Goal: Task Accomplishment & Management: Use online tool/utility

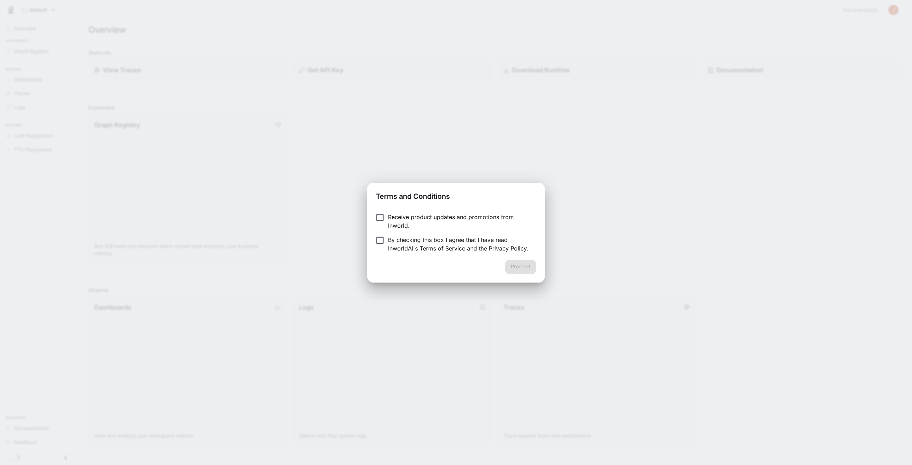
click at [432, 222] on p "Receive product updates and promotions from Inworld." at bounding box center [459, 221] width 142 height 17
click at [424, 240] on p "By checking this box I agree that I have read InworldAI's Terms of Service and …" at bounding box center [459, 243] width 142 height 17
click at [534, 261] on button "Proceed" at bounding box center [520, 267] width 31 height 14
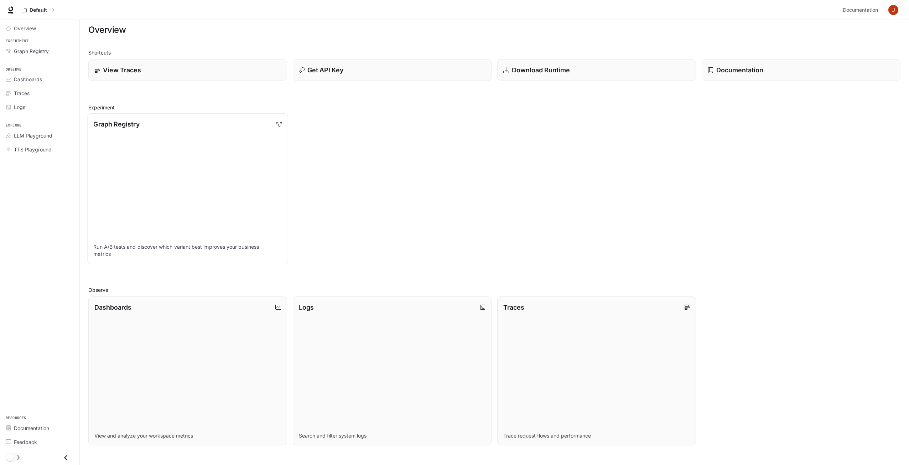
click at [181, 130] on link "Graph Registry Run A/B tests and discover which variant best improves your busi…" at bounding box center [187, 188] width 201 height 151
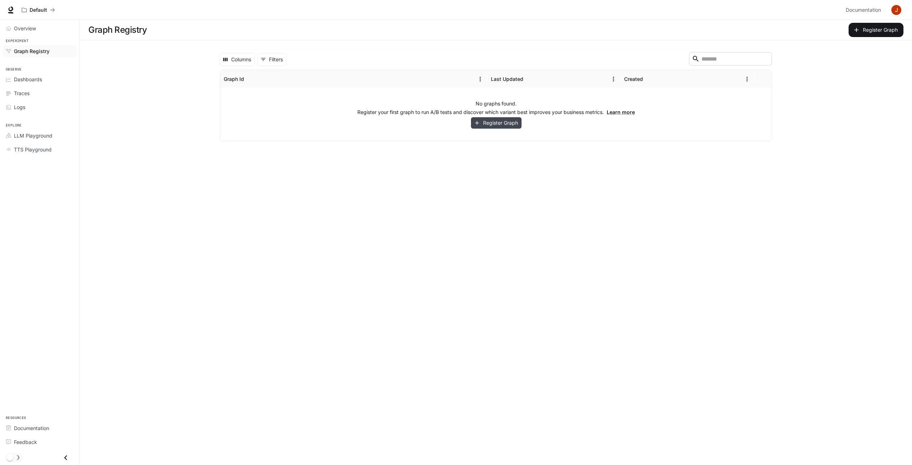
click at [480, 119] on button "Register Graph" at bounding box center [496, 123] width 51 height 12
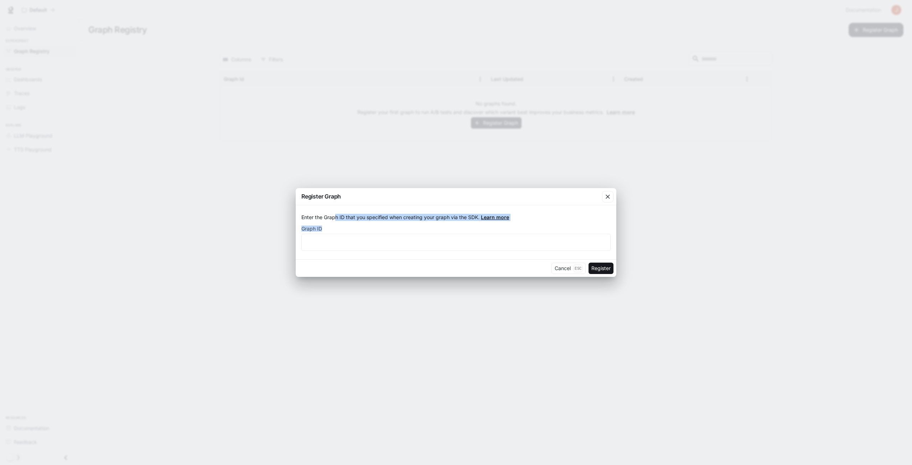
drag, startPoint x: 334, startPoint y: 219, endPoint x: 365, endPoint y: 226, distance: 32.1
click at [365, 225] on form "Enter the Graph ID that you specified when creating your graph via the SDK. Lea…" at bounding box center [455, 232] width 309 height 37
click at [345, 242] on input "text" at bounding box center [456, 242] width 308 height 7
type input "***"
click at [603, 268] on button "Register" at bounding box center [600, 267] width 25 height 11
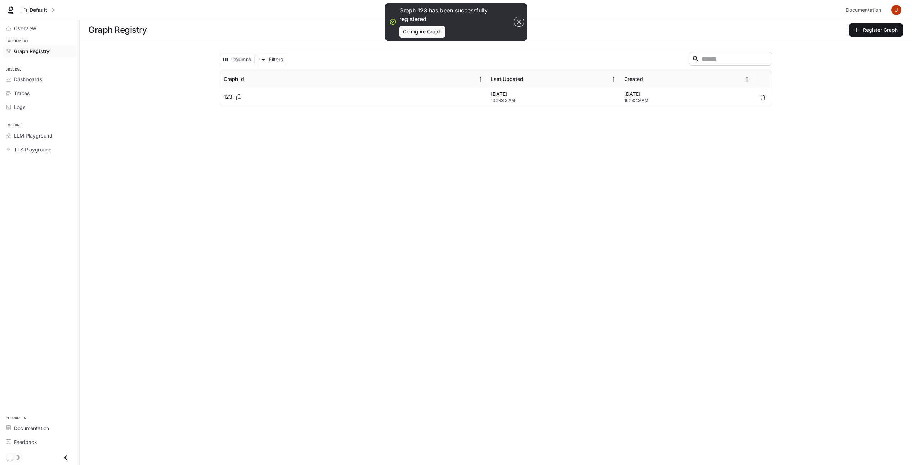
click at [322, 98] on div "123" at bounding box center [354, 96] width 260 height 17
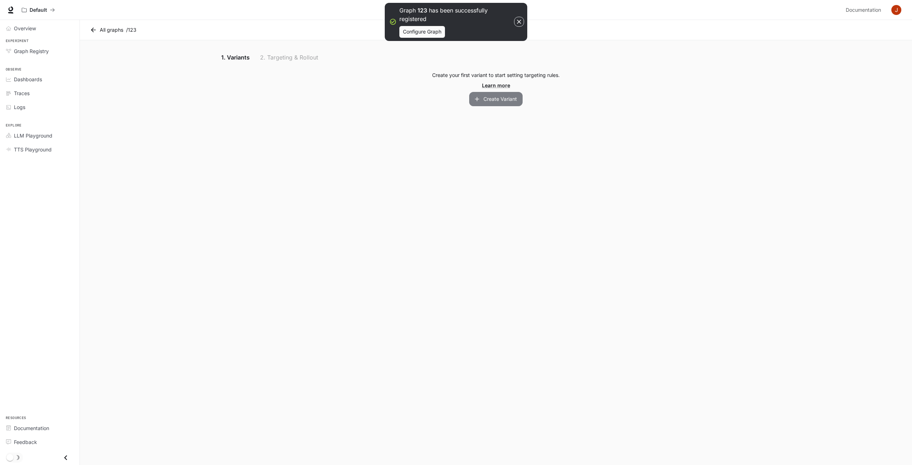
click at [509, 101] on button "Create Variant" at bounding box center [495, 99] width 53 height 14
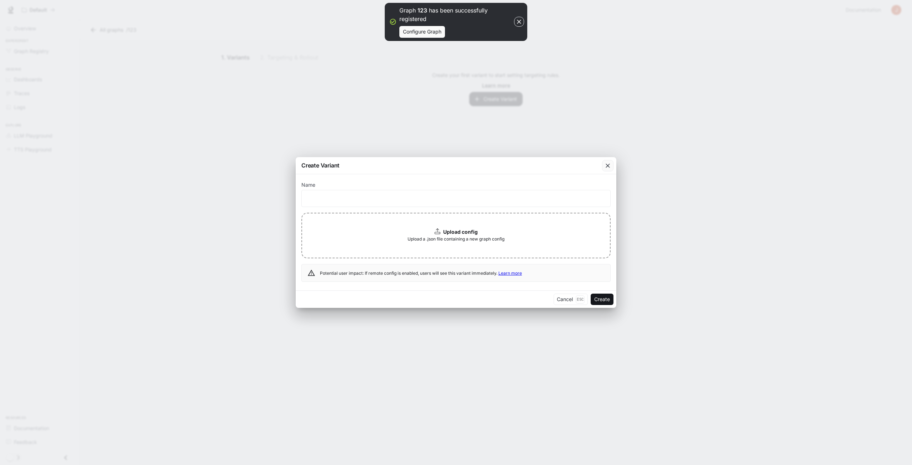
click at [610, 165] on div "button" at bounding box center [607, 165] width 11 height 11
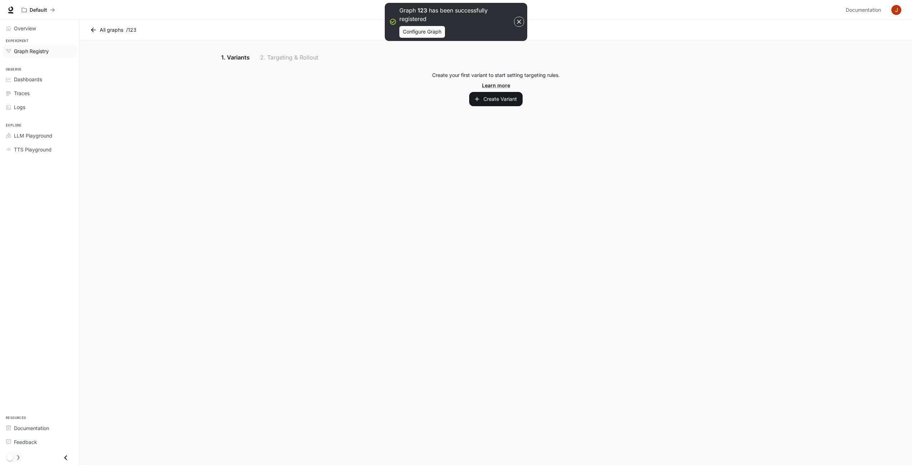
click at [46, 52] on span "Graph Registry" at bounding box center [31, 50] width 35 height 7
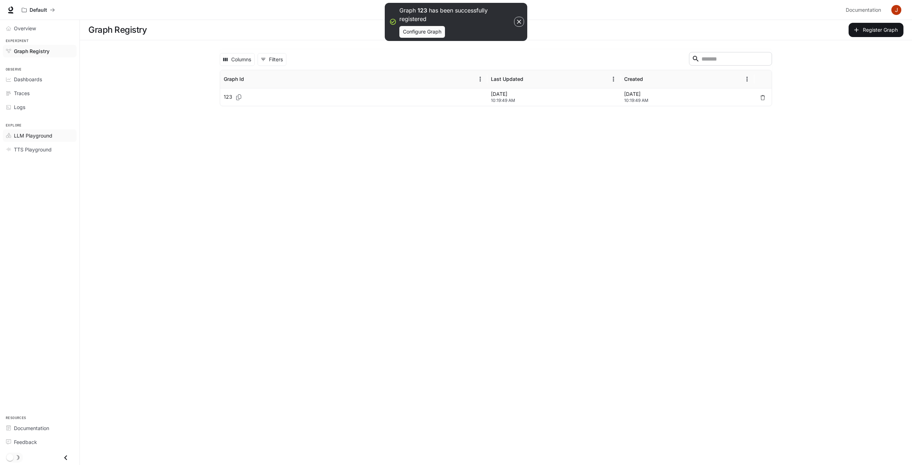
click at [37, 134] on span "LLM Playground" at bounding box center [33, 135] width 38 height 7
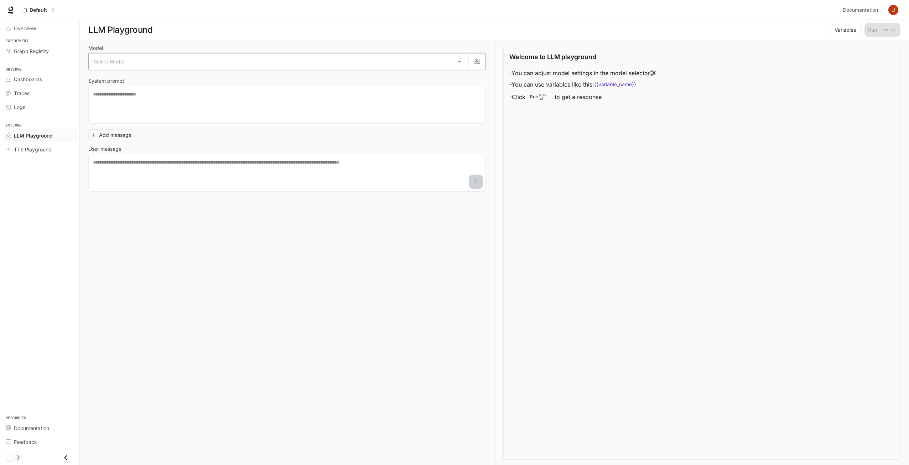
click at [479, 59] on icon "button" at bounding box center [477, 62] width 6 height 6
click at [486, 36] on div at bounding box center [456, 232] width 912 height 465
click at [37, 49] on span "Graph Registry" at bounding box center [31, 50] width 35 height 7
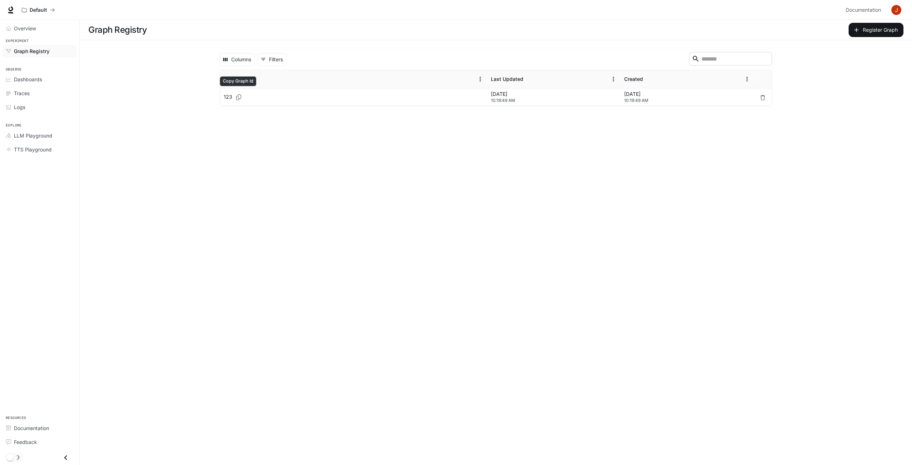
click at [232, 95] on button "Copy Graph Id" at bounding box center [238, 97] width 13 height 11
click at [260, 101] on div "123" at bounding box center [354, 96] width 260 height 17
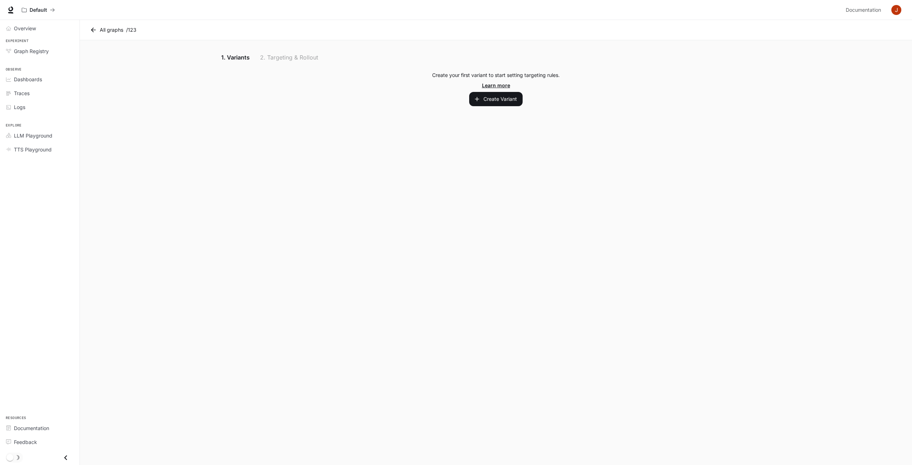
click at [494, 83] on link "Learn more" at bounding box center [496, 85] width 28 height 7
click at [29, 91] on span "Traces" at bounding box center [22, 92] width 16 height 7
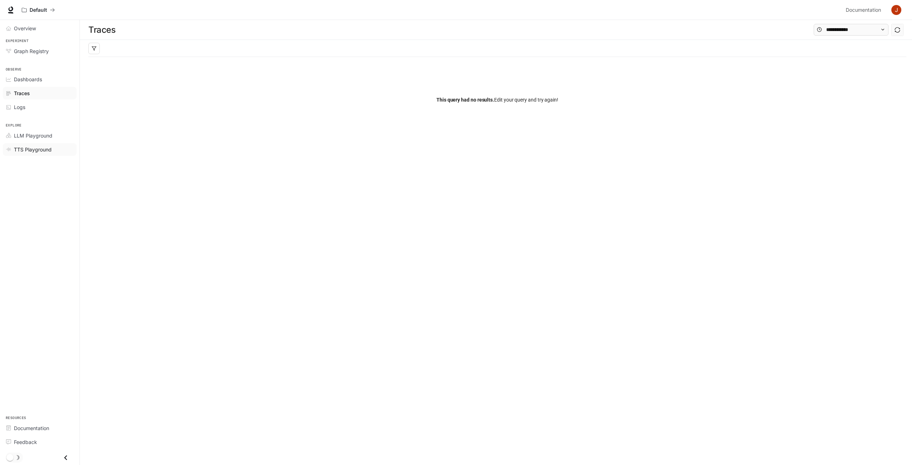
click at [28, 148] on span "TTS Playground" at bounding box center [33, 149] width 38 height 7
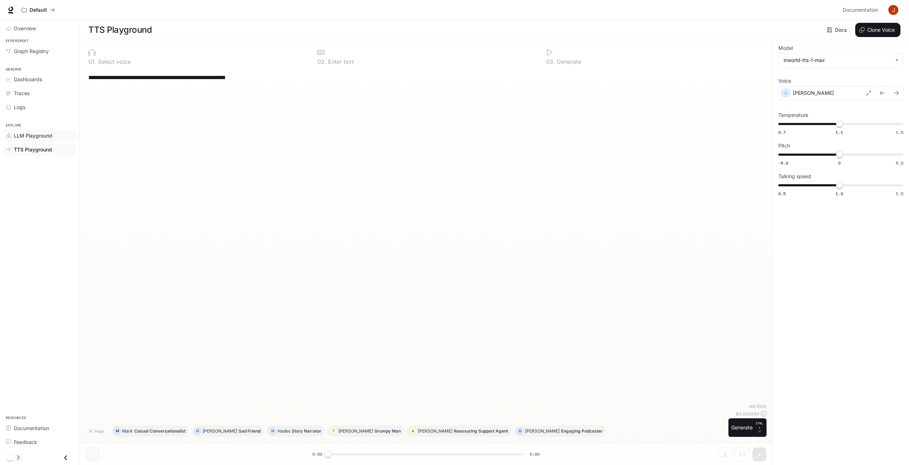
click at [31, 132] on span "LLM Playground" at bounding box center [33, 135] width 38 height 7
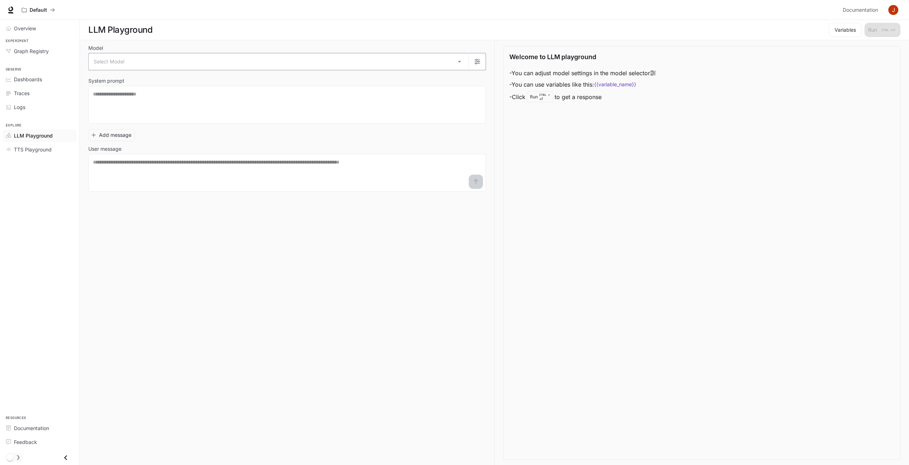
click at [469, 63] on button "button" at bounding box center [476, 61] width 17 height 17
drag, startPoint x: 285, startPoint y: 84, endPoint x: 298, endPoint y: 63, distance: 24.8
click at [285, 84] on div at bounding box center [456, 232] width 912 height 465
click at [299, 61] on div "Model Settings Temperature **** Top P * Max output tokens **** Frequency penalt…" at bounding box center [454, 232] width 909 height 465
click at [299, 69] on body "Skip to main content Default Documentation Documentation Portal Overview Experi…" at bounding box center [456, 232] width 912 height 465
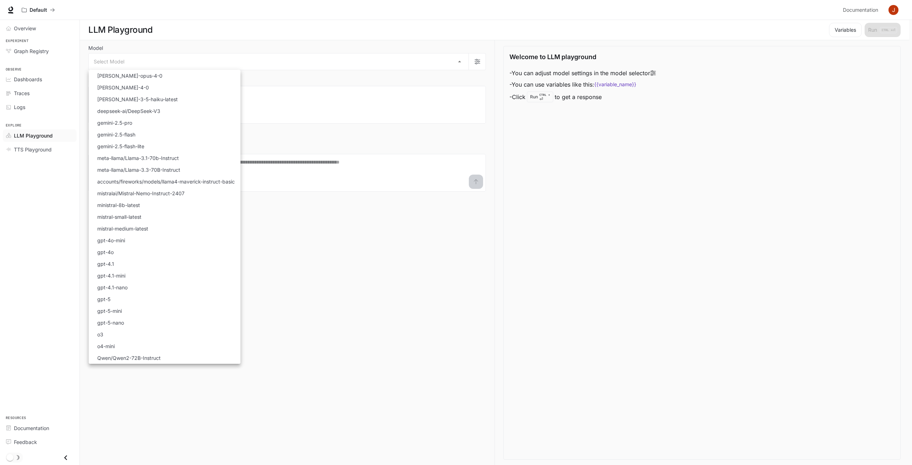
click at [329, 56] on div at bounding box center [456, 232] width 912 height 465
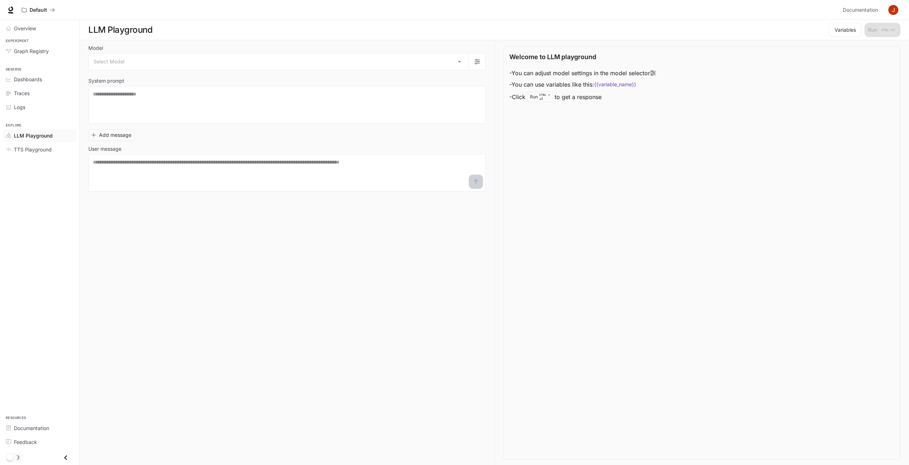
click at [329, 58] on body "Skip to main content Default Documentation Documentation Portal Overview Experi…" at bounding box center [454, 232] width 909 height 465
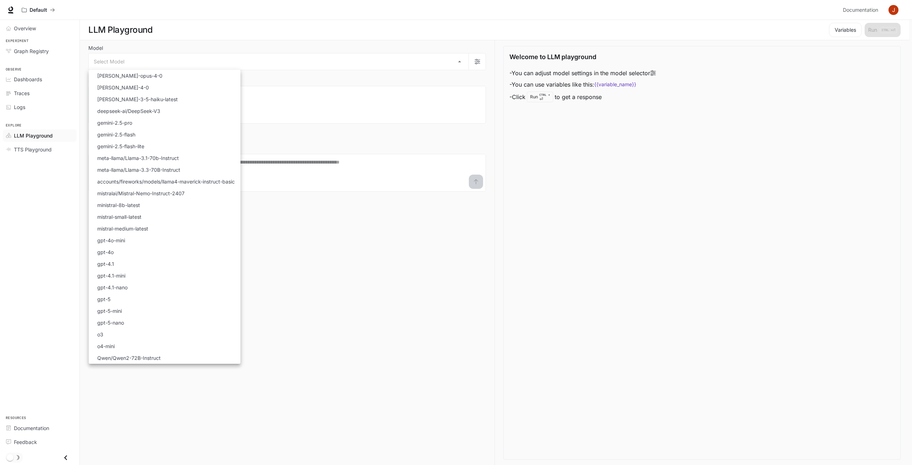
click at [38, 45] on div at bounding box center [456, 232] width 912 height 465
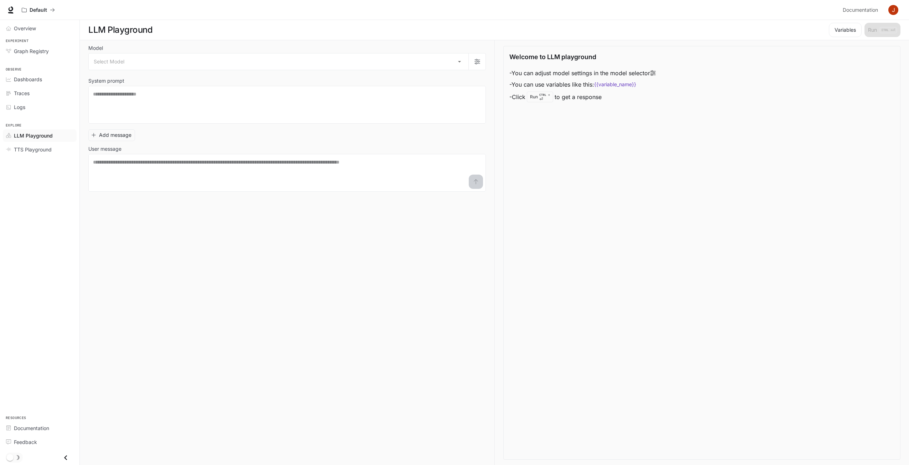
click at [36, 31] on div "Select Model claude-opus-4-0 claude-sonnet-4-0 claude-3-5-haiku-latest deepseek…" at bounding box center [454, 232] width 909 height 465
click at [26, 30] on span "Overview" at bounding box center [25, 28] width 22 height 7
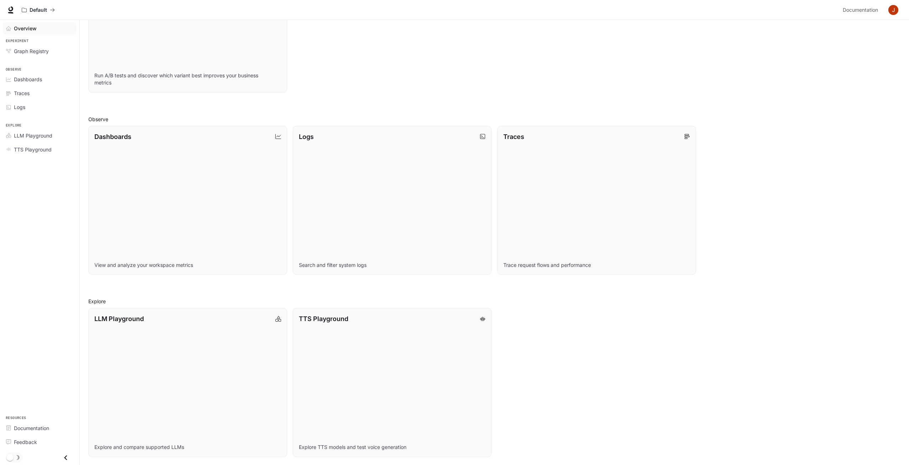
scroll to position [28, 0]
